Goal: Task Accomplishment & Management: Use online tool/utility

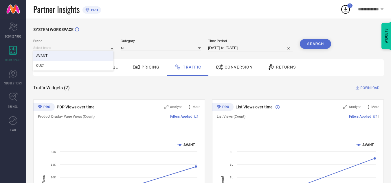
scroll to position [1, 0]
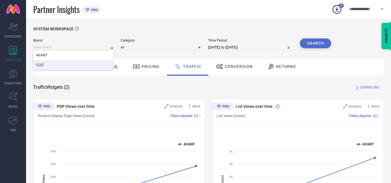
click at [87, 62] on div "CULT" at bounding box center [73, 65] width 80 height 10
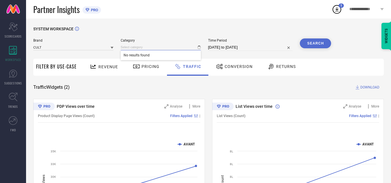
click at [151, 47] on input at bounding box center [161, 47] width 80 height 6
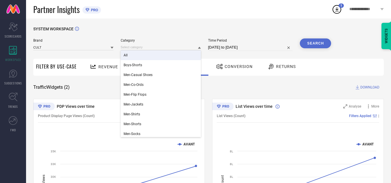
click at [158, 60] on div "All" at bounding box center [161, 55] width 80 height 10
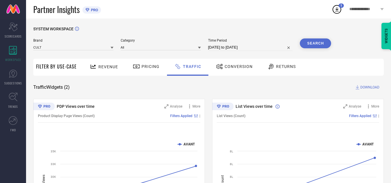
select select "8"
select select "2025"
select select "9"
select select "2025"
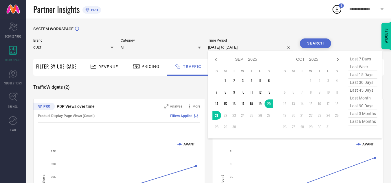
click at [261, 50] on input "[DATE] to [DATE]" at bounding box center [250, 47] width 85 height 7
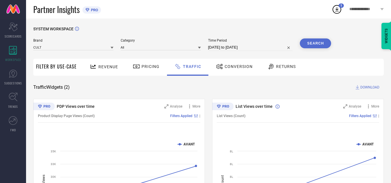
click at [274, 30] on div "SYSTEM WORKSPACE" at bounding box center [208, 33] width 351 height 12
click at [314, 45] on button "Search" at bounding box center [315, 44] width 31 height 10
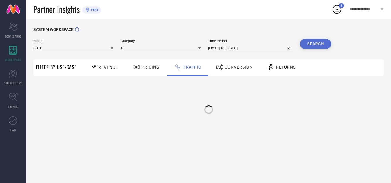
scroll to position [0, 0]
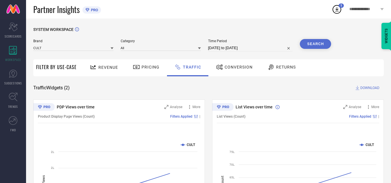
click at [369, 87] on span "DOWNLOAD" at bounding box center [369, 88] width 19 height 6
